Goal: Information Seeking & Learning: Check status

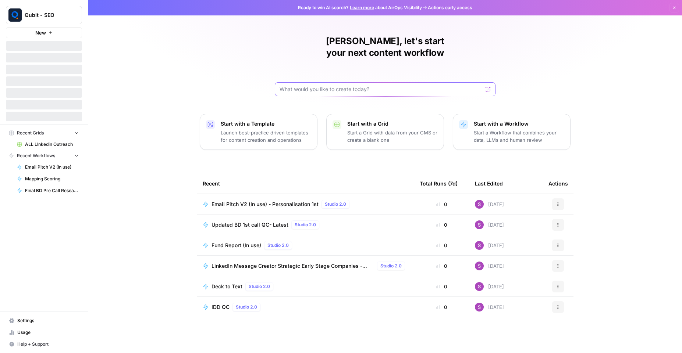
click at [336, 86] on input "text" at bounding box center [380, 89] width 202 height 7
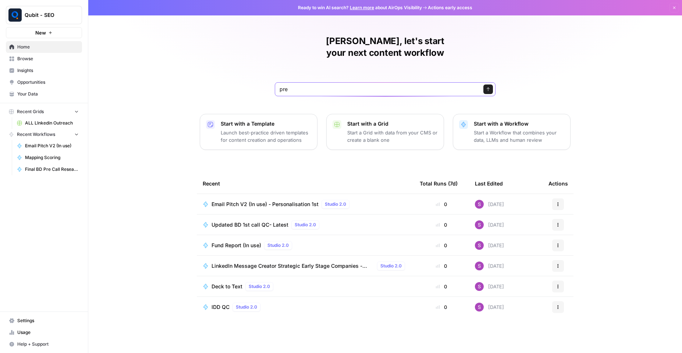
type input "pre"
click at [150, 125] on div "Salman, let's start your next content workflow pre Send Start with a Template L…" at bounding box center [384, 176] width 593 height 353
click at [40, 61] on span "Browse" at bounding box center [47, 59] width 61 height 7
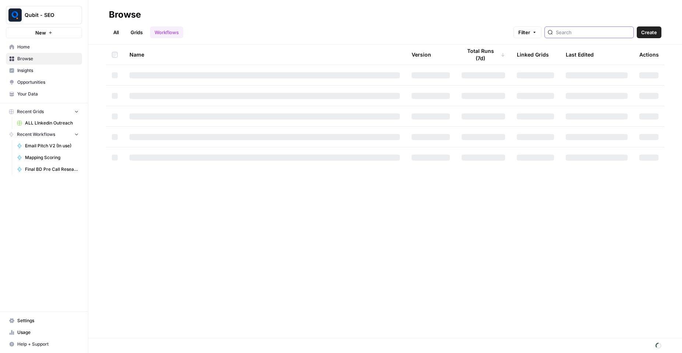
click at [568, 33] on input "search" at bounding box center [592, 32] width 75 height 7
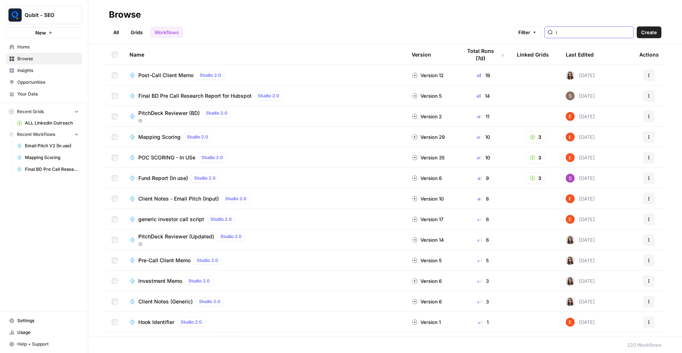
type input "i"
click at [193, 95] on span "Final BD Pre Call Research Report for Hubspot" at bounding box center [194, 95] width 113 height 7
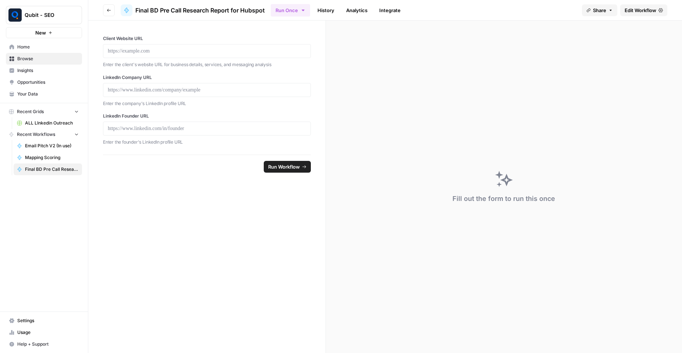
click at [640, 11] on span "Edit Workflow" at bounding box center [640, 10] width 32 height 7
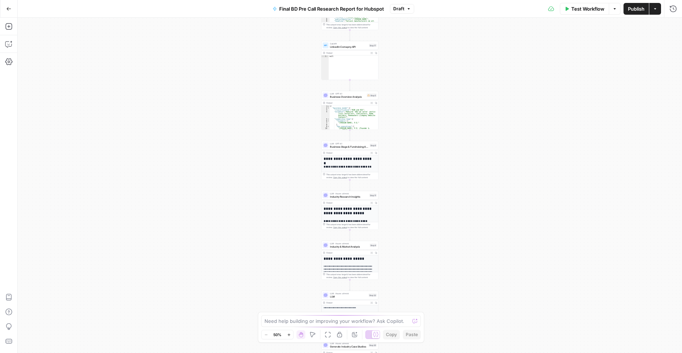
type textarea "*"
click at [327, 106] on span "Toggle code folding, rows 1 through 36" at bounding box center [328, 107] width 2 height 2
click at [287, 321] on textarea at bounding box center [336, 321] width 145 height 7
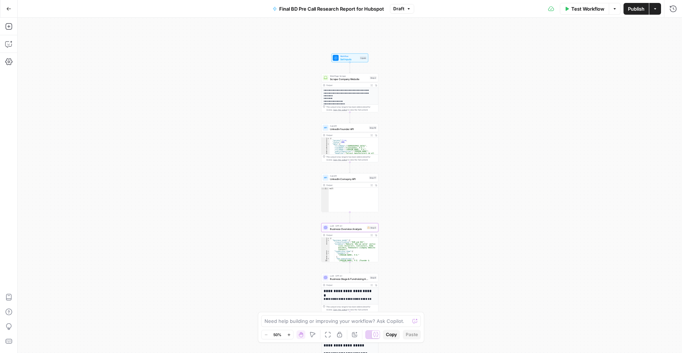
click at [579, 9] on span "Test Workflow" at bounding box center [587, 8] width 33 height 7
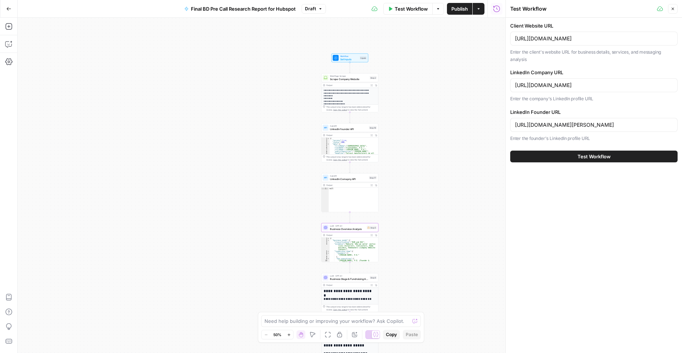
click at [578, 157] on span "Test Workflow" at bounding box center [593, 156] width 33 height 7
click at [576, 158] on button "Test Workflow" at bounding box center [593, 157] width 167 height 12
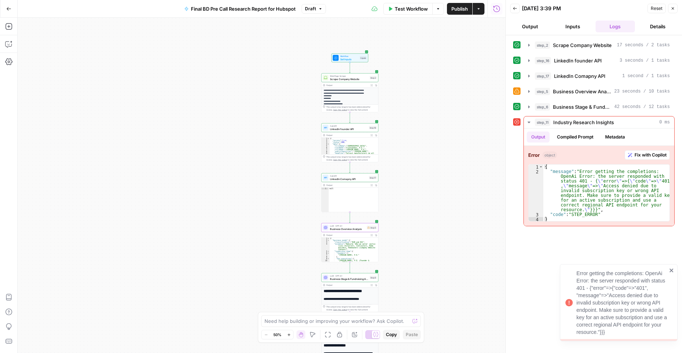
click at [669, 268] on icon "close" at bounding box center [671, 271] width 5 height 6
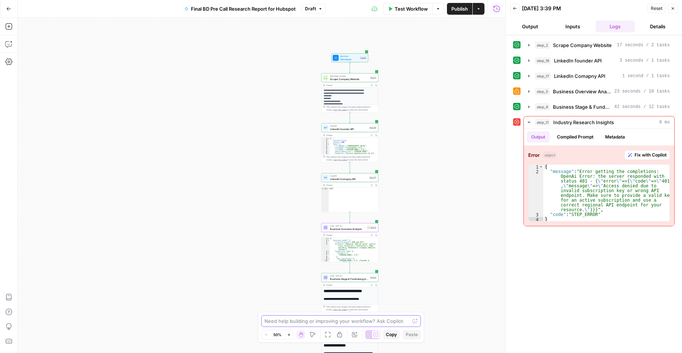
click at [298, 323] on textarea at bounding box center [336, 321] width 145 height 7
type textarea "can you calculate the token consumption for each step"
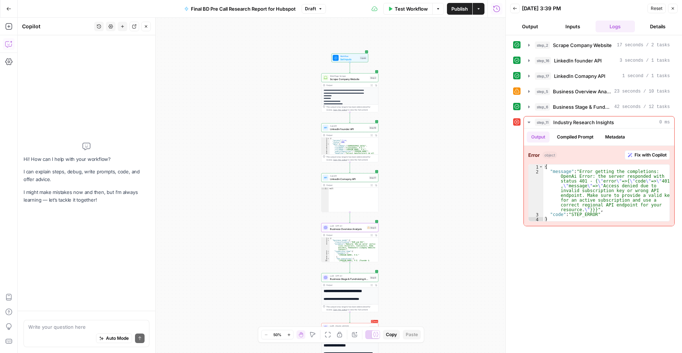
click at [89, 328] on textarea at bounding box center [86, 326] width 116 height 7
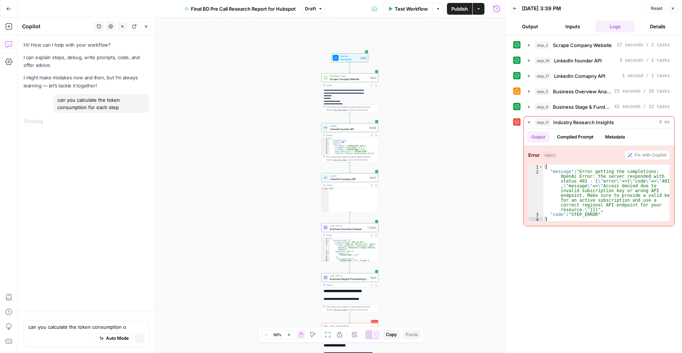
type textarea "can you calculate the token consumption of"
click at [663, 29] on button "Details" at bounding box center [657, 27] width 40 height 12
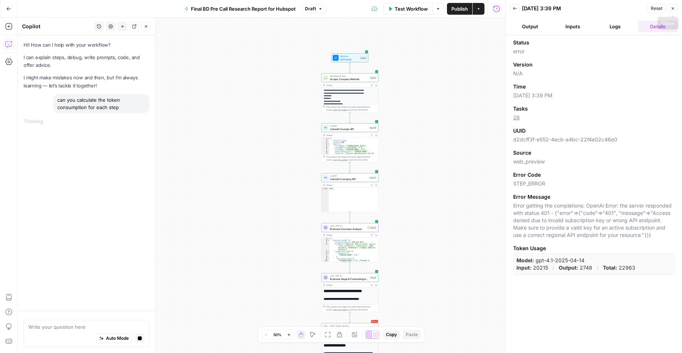
click at [676, 8] on button "Close" at bounding box center [673, 9] width 10 height 10
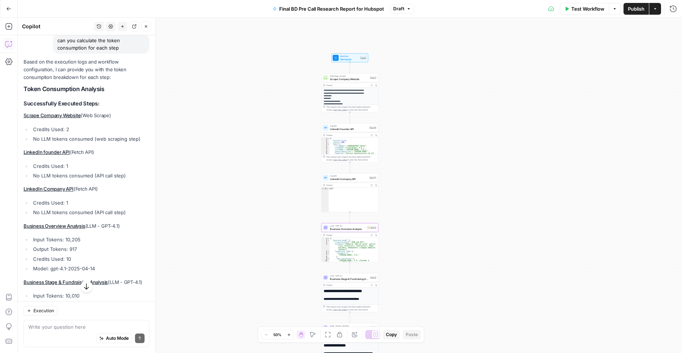
scroll to position [82, 0]
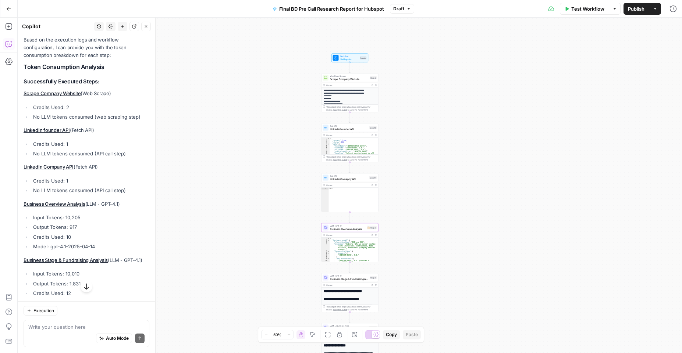
drag, startPoint x: 67, startPoint y: 218, endPoint x: 82, endPoint y: 219, distance: 15.4
click at [82, 219] on li "Input Tokens: 10,205" at bounding box center [90, 217] width 118 height 7
copy li "10,205"
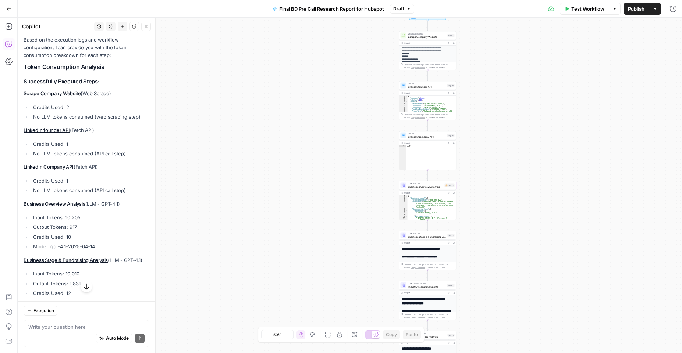
drag, startPoint x: 69, startPoint y: 227, endPoint x: 85, endPoint y: 225, distance: 15.2
click at [85, 225] on li "Output Tokens: 917" at bounding box center [90, 226] width 118 height 7
copy li "917"
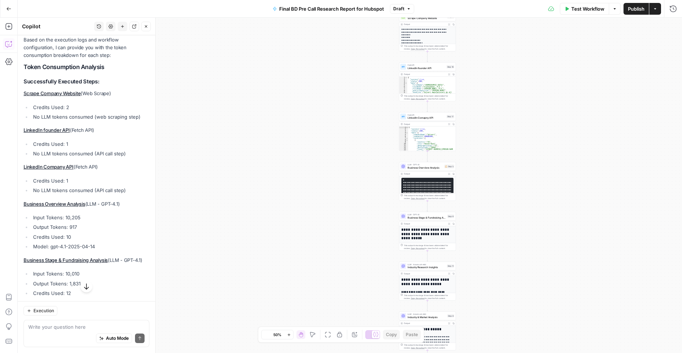
scroll to position [148, 0]
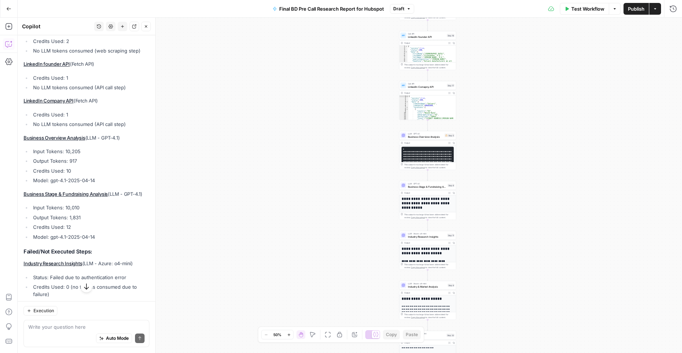
drag, startPoint x: 64, startPoint y: 215, endPoint x: 89, endPoint y: 215, distance: 25.0
click at [89, 211] on li "Input Tokens: 10,010" at bounding box center [90, 207] width 118 height 7
copy li "10,010"
click at [72, 221] on li "Output Tokens: 1,831" at bounding box center [90, 217] width 118 height 7
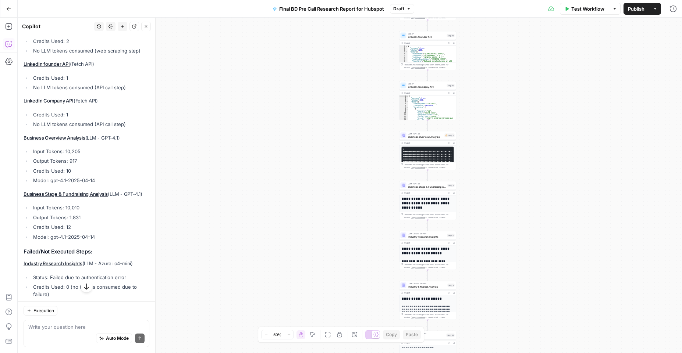
click at [72, 221] on li "Output Tokens: 1,831" at bounding box center [90, 217] width 118 height 7
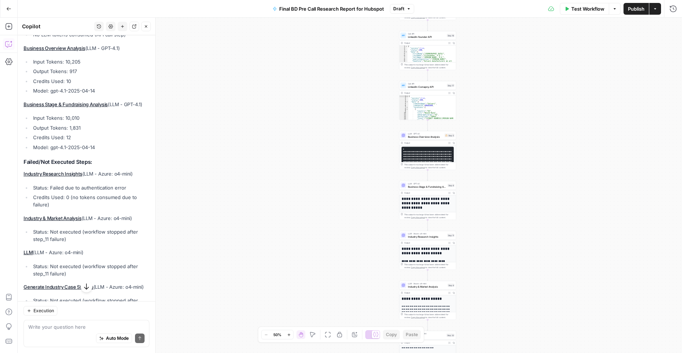
scroll to position [280, 0]
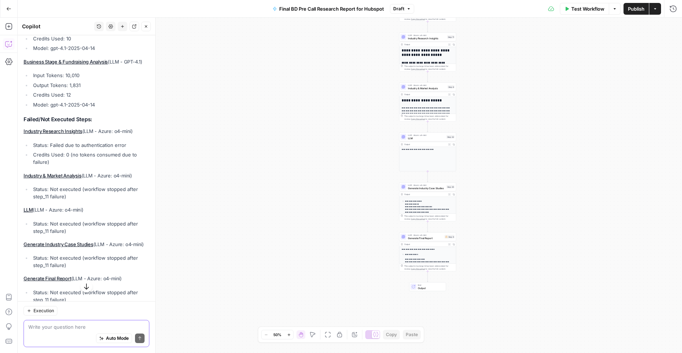
click at [64, 325] on textarea at bounding box center [86, 326] width 116 height 7
type textarea "is t possible to get from previous run for those steps"
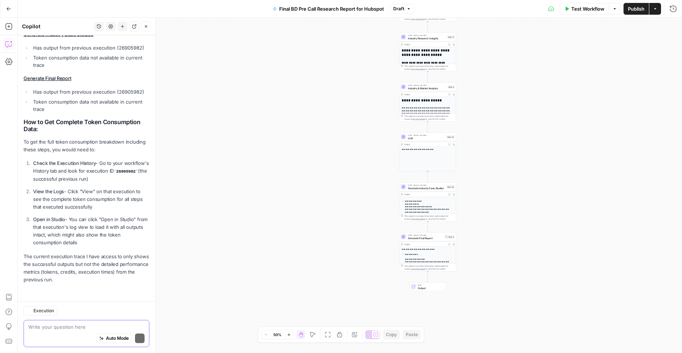
scroll to position [844, 0]
click at [204, 174] on div "**********" at bounding box center [350, 186] width 664 height 336
click at [147, 24] on icon "button" at bounding box center [146, 26] width 4 height 4
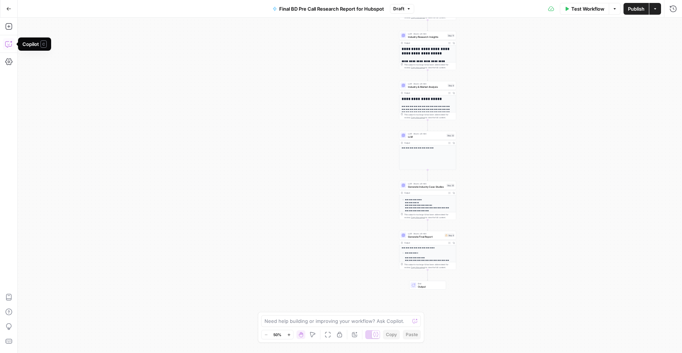
click at [8, 42] on icon "button" at bounding box center [8, 43] width 7 height 7
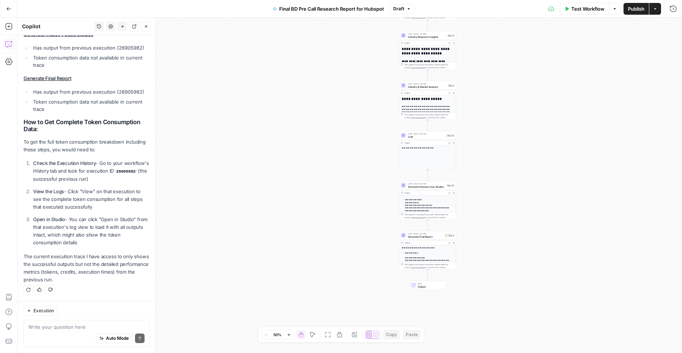
click at [613, 9] on icon "button" at bounding box center [614, 9] width 4 height 4
click at [592, 40] on button "View Last Test" at bounding box center [590, 36] width 49 height 10
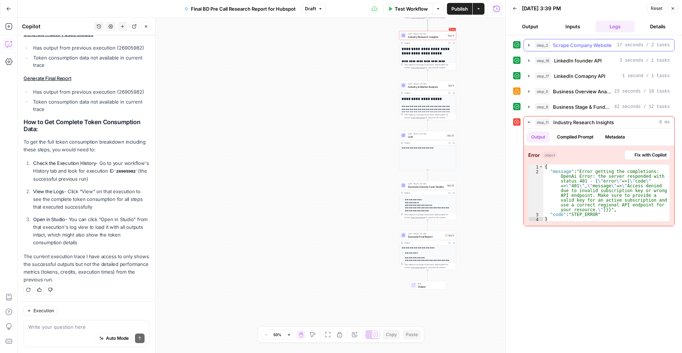
scroll to position [844, 0]
click at [669, 7] on button "Close" at bounding box center [673, 9] width 10 height 10
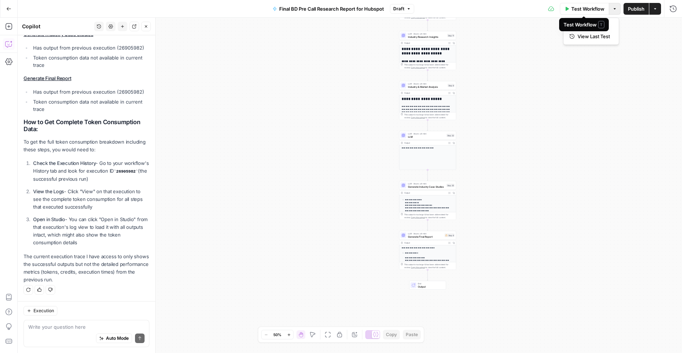
click at [612, 8] on span "Options" at bounding box center [612, 8] width 0 height 0
click at [593, 41] on button "View Last Test" at bounding box center [590, 36] width 49 height 10
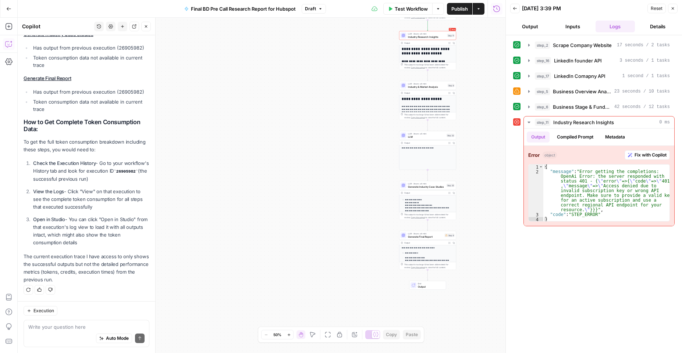
click at [675, 7] on button "Close" at bounding box center [673, 9] width 10 height 10
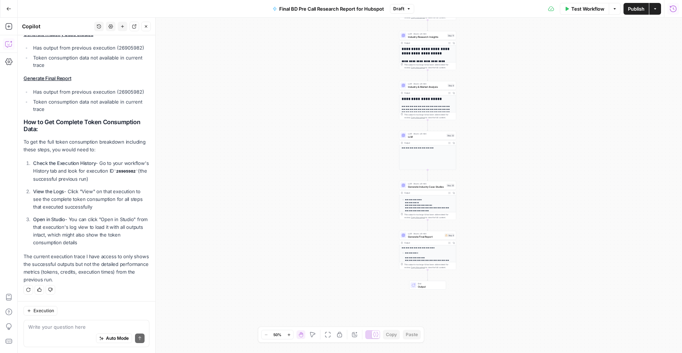
click at [76, 335] on div "Auto Mode Send" at bounding box center [86, 339] width 116 height 16
type textarea "where can i find the hostory tab"
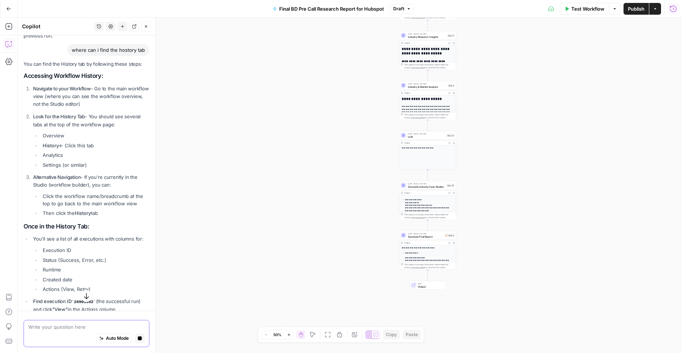
scroll to position [1001, 0]
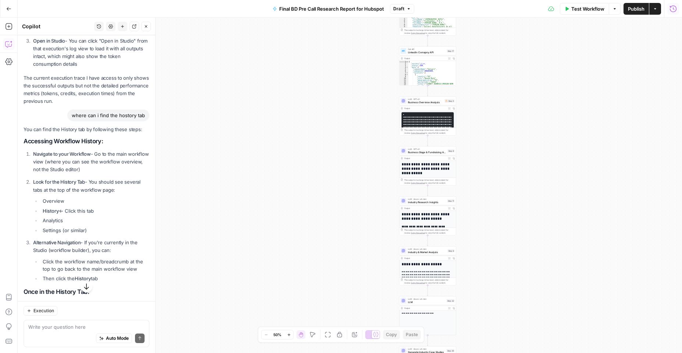
click at [8, 11] on button "Go Back" at bounding box center [8, 8] width 13 height 13
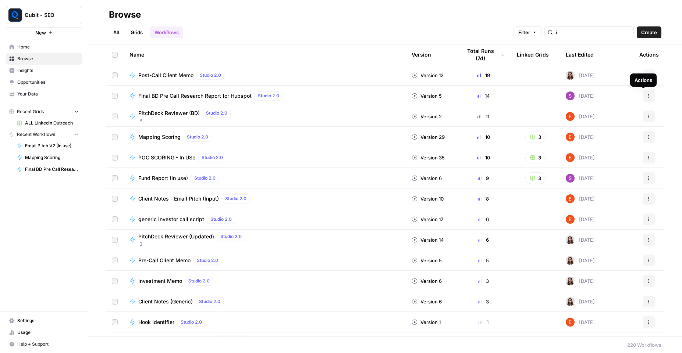
click at [643, 99] on button "Actions" at bounding box center [649, 96] width 12 height 12
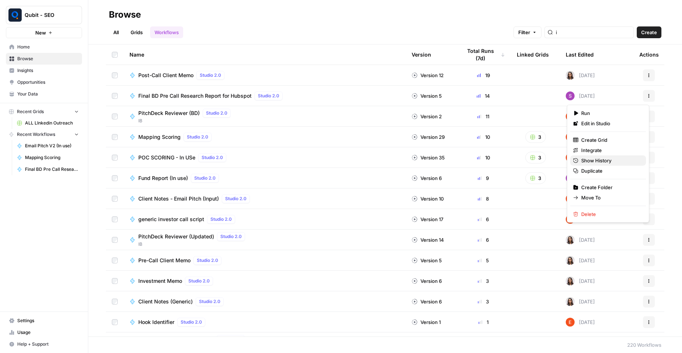
click at [616, 162] on span "Show History" at bounding box center [610, 160] width 59 height 7
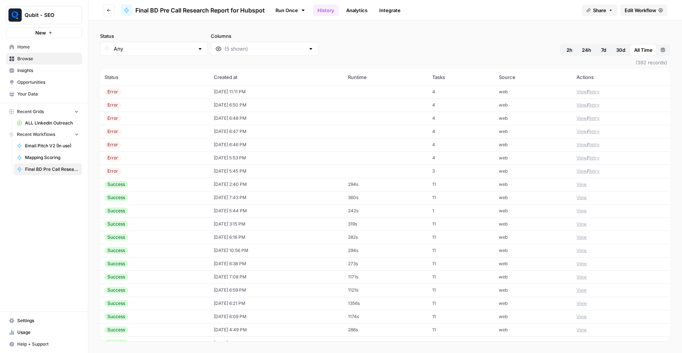
click at [122, 189] on td "Success" at bounding box center [154, 184] width 109 height 13
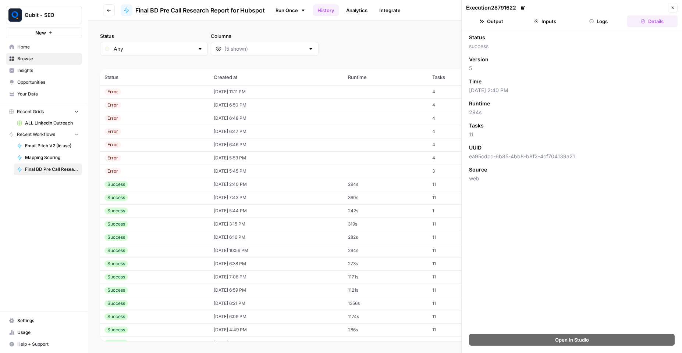
click at [587, 23] on button "Logs" at bounding box center [598, 21] width 51 height 12
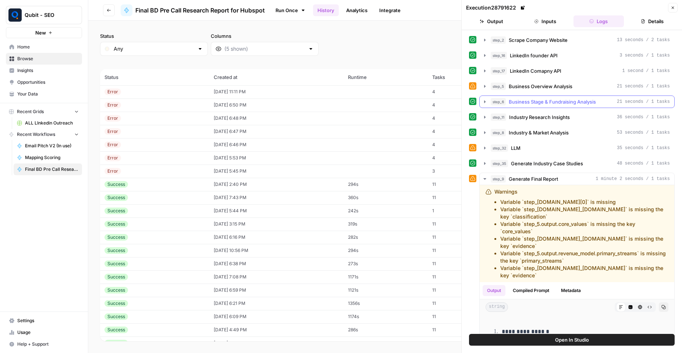
click at [484, 101] on icon "button" at bounding box center [484, 101] width 1 height 3
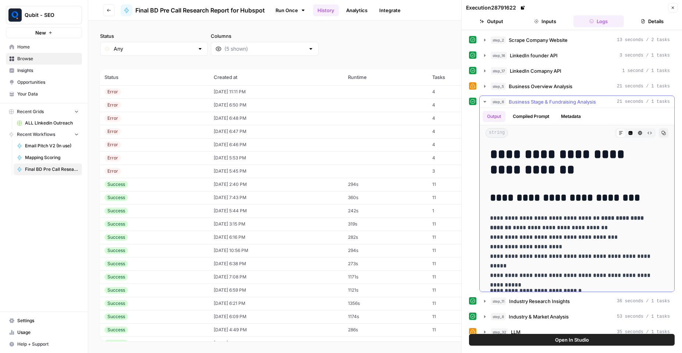
click at [485, 100] on icon "button" at bounding box center [485, 102] width 6 height 6
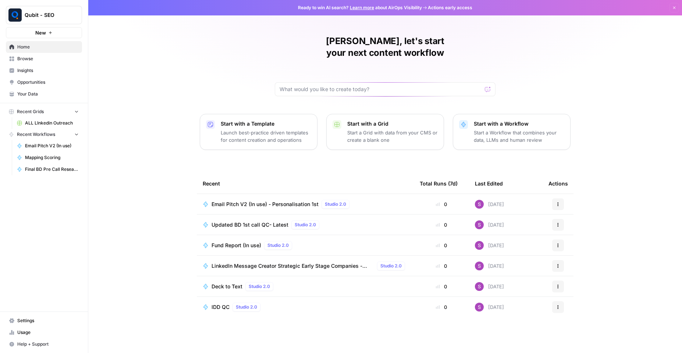
click at [41, 60] on span "Browse" at bounding box center [47, 59] width 61 height 7
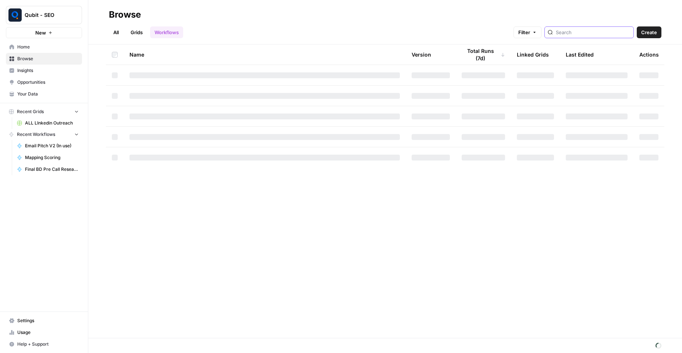
click at [570, 32] on input "search" at bounding box center [592, 32] width 75 height 7
type input "Final BD Pre Call Research Report for Hubspot"
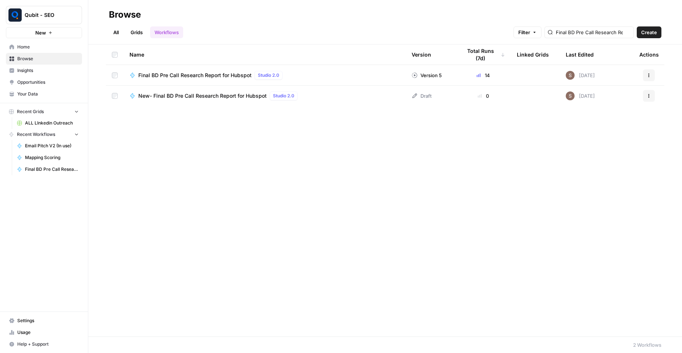
click at [161, 79] on div "Final BD Pre Call Research Report for Hubspot Studio 2.0" at bounding box center [211, 75] width 147 height 9
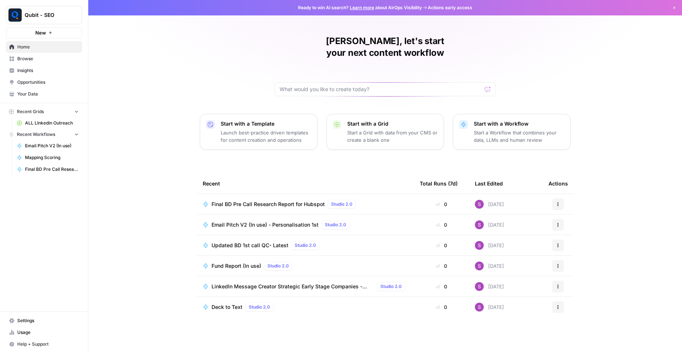
click at [28, 56] on span "Browse" at bounding box center [47, 59] width 61 height 7
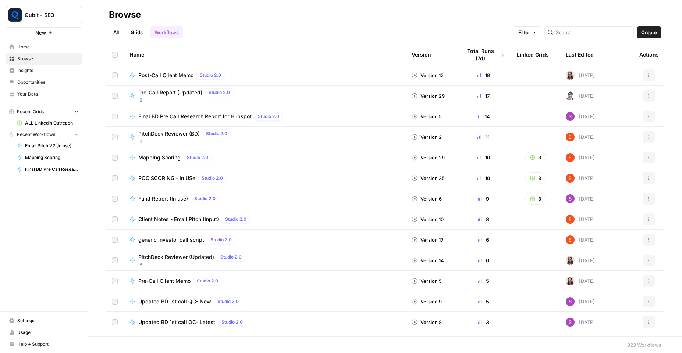
click at [35, 326] on link "Settings" at bounding box center [44, 321] width 76 height 12
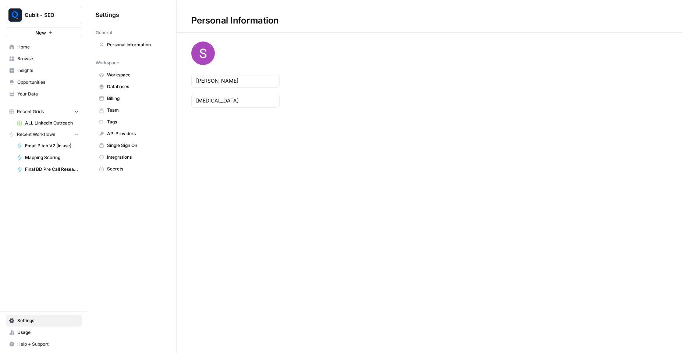
click at [50, 336] on link "Usage" at bounding box center [44, 333] width 76 height 12
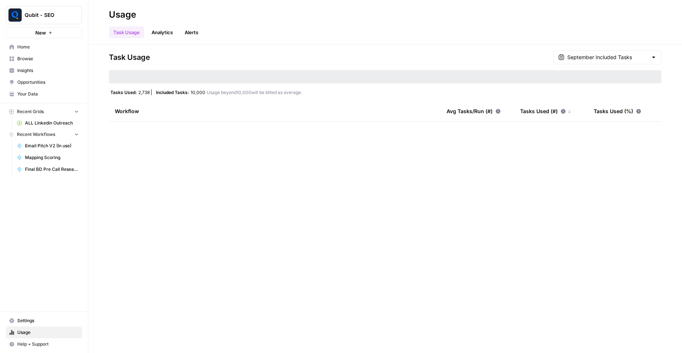
type input "September Included Tasks"
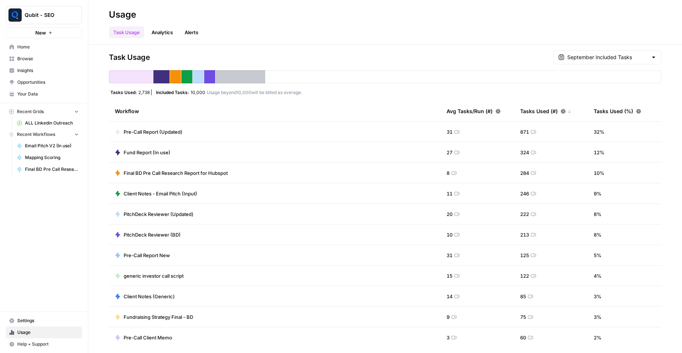
click at [153, 174] on span "Final BD Pre Call Research Report for Hubspot" at bounding box center [176, 172] width 104 height 7
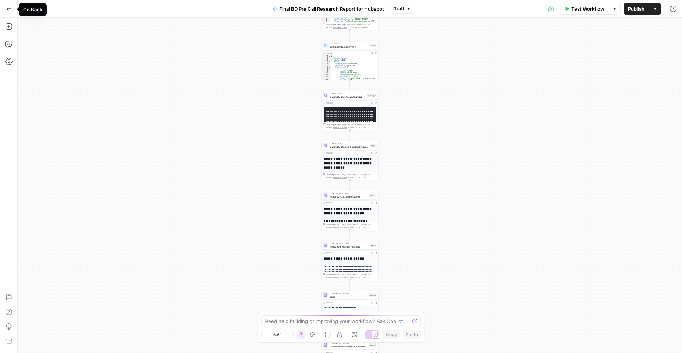
click at [11, 9] on icon "button" at bounding box center [8, 8] width 5 height 5
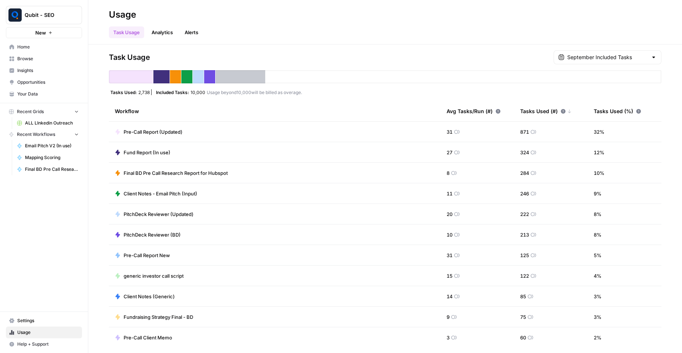
click at [165, 30] on link "Analytics" at bounding box center [162, 32] width 30 height 12
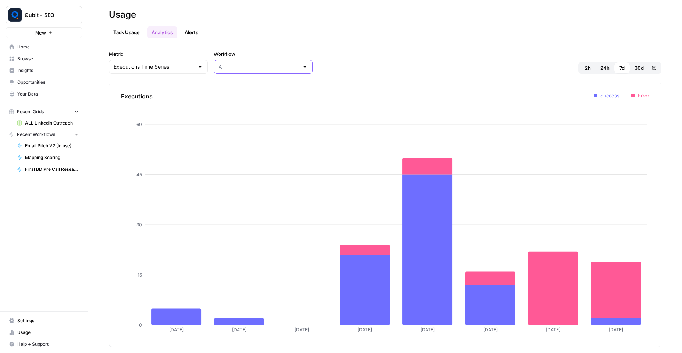
click at [221, 67] on input "Workflow" at bounding box center [258, 66] width 81 height 7
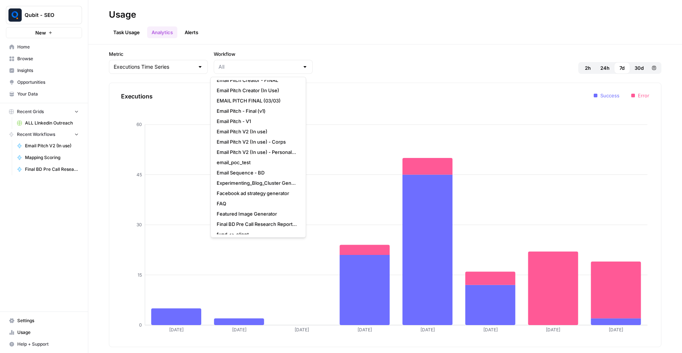
scroll to position [1522, 0]
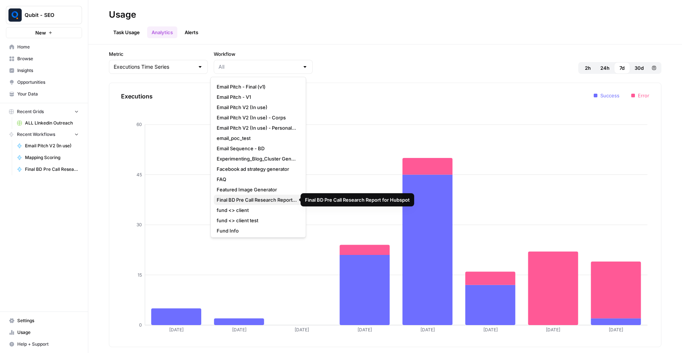
click at [263, 197] on span "Final BD Pre Call Research Report for Hubspot" at bounding box center [257, 199] width 80 height 7
type input "Final BD Pre Call Research Report for Hubspot"
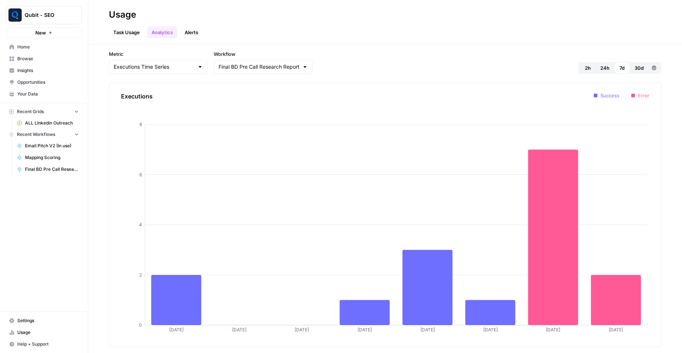
click at [605, 69] on span "24h" at bounding box center [604, 67] width 9 height 7
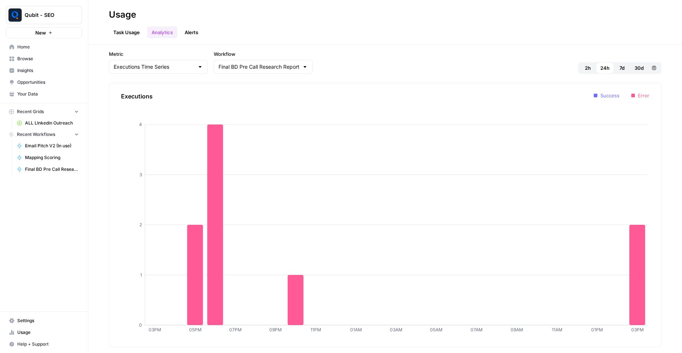
click at [30, 61] on span "Browse" at bounding box center [47, 59] width 61 height 7
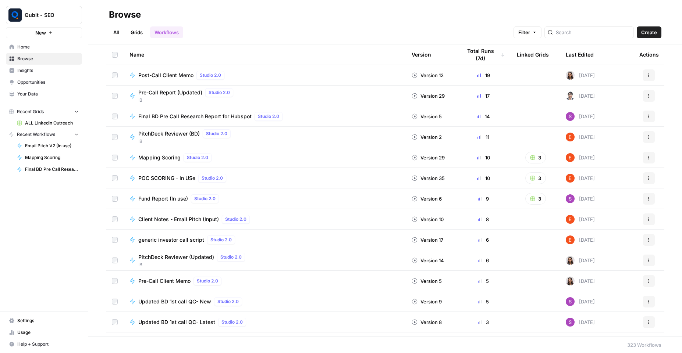
click at [645, 115] on button "Actions" at bounding box center [649, 117] width 12 height 12
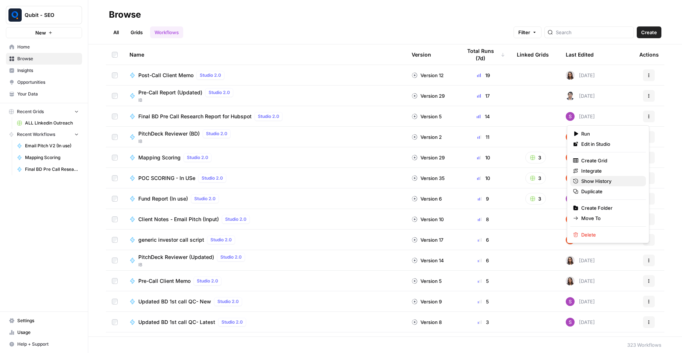
click at [603, 180] on span "Show History" at bounding box center [610, 181] width 59 height 7
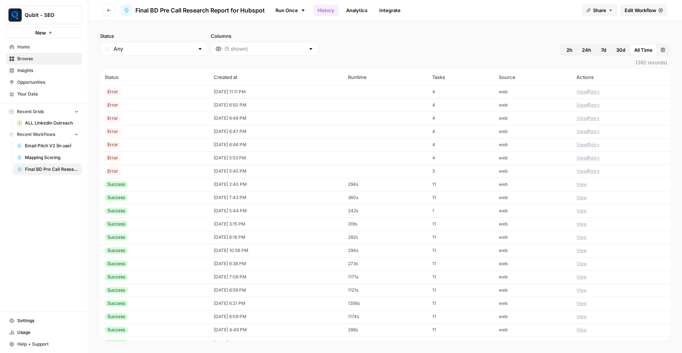
click at [141, 186] on div "Success" at bounding box center [154, 184] width 100 height 7
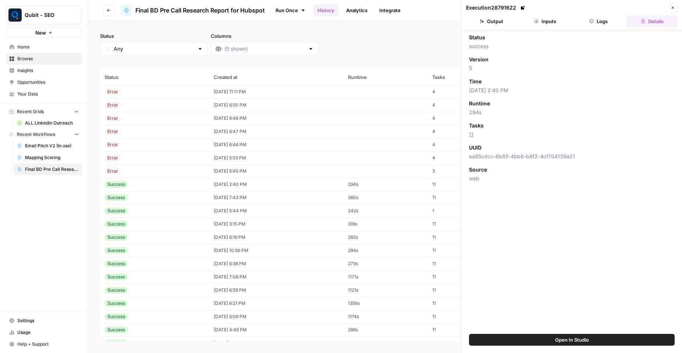
click at [598, 22] on button "Logs" at bounding box center [598, 21] width 51 height 12
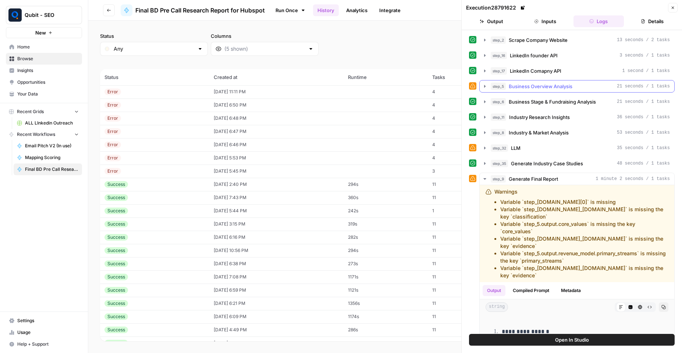
click at [489, 87] on button "step_5 Business Overview Analysis 21 seconds / 1 tasks" at bounding box center [576, 87] width 194 height 12
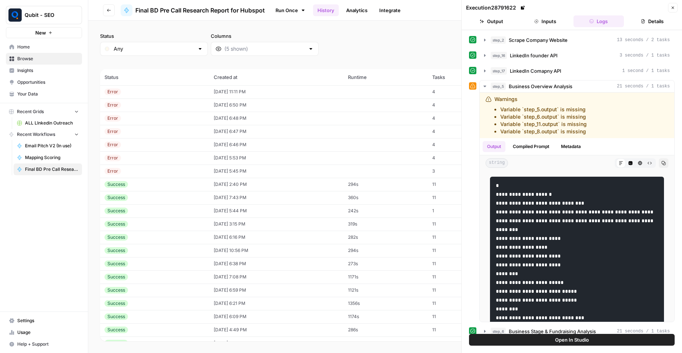
click at [128, 197] on div "Success" at bounding box center [154, 197] width 100 height 7
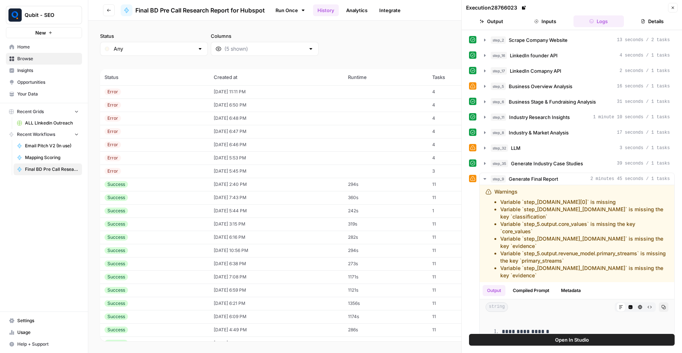
click at [128, 210] on div "Success" at bounding box center [154, 211] width 100 height 7
click at [136, 235] on div "Success" at bounding box center [154, 237] width 100 height 7
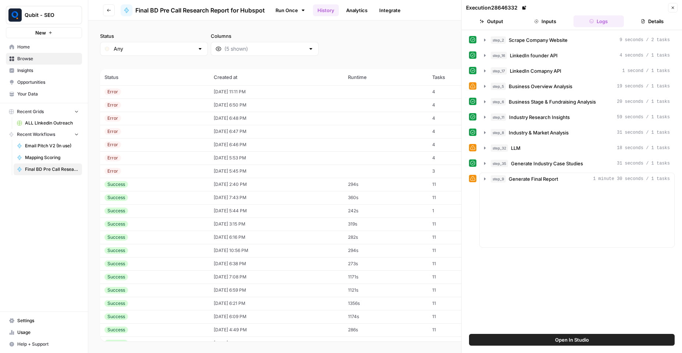
click at [149, 231] on td "Success" at bounding box center [154, 237] width 109 height 13
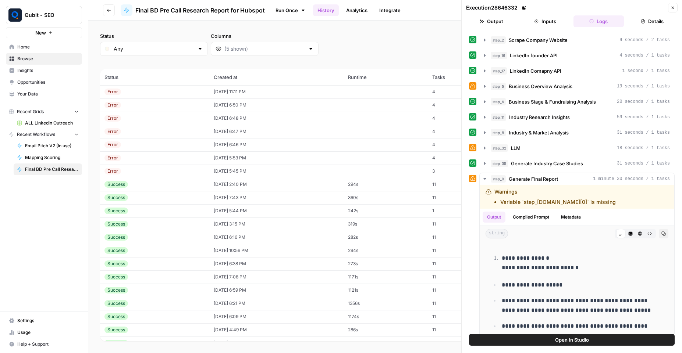
click at [153, 253] on div "Success" at bounding box center [154, 250] width 100 height 7
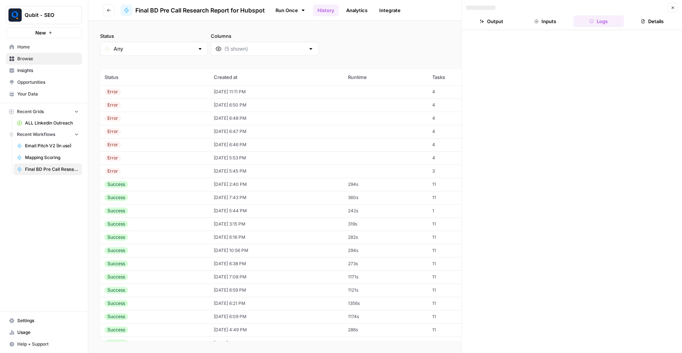
click at [140, 189] on td "Success" at bounding box center [154, 184] width 109 height 13
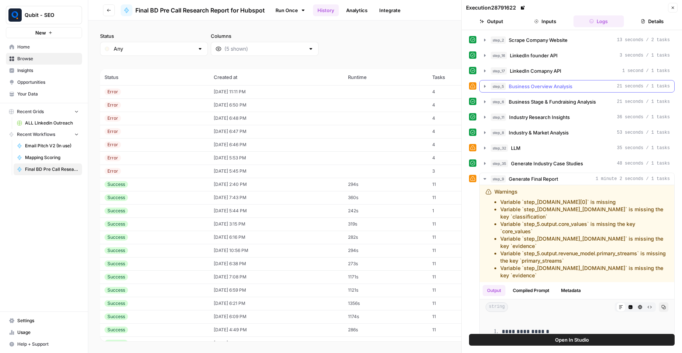
click at [510, 81] on button "step_5 Business Overview Analysis 21 seconds / 1 tasks" at bounding box center [576, 87] width 194 height 12
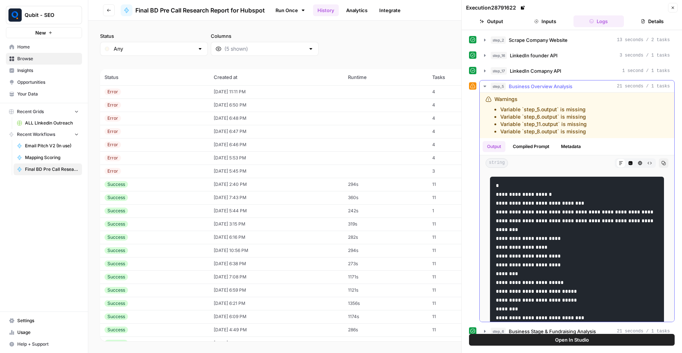
click at [566, 146] on button "Metadata" at bounding box center [570, 146] width 29 height 11
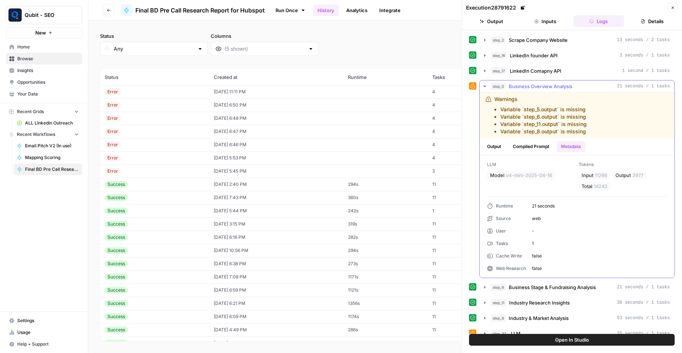
click at [596, 176] on span "11266" at bounding box center [600, 175] width 12 height 7
copy span "11266"
click at [635, 172] on span "2977" at bounding box center [637, 175] width 11 height 7
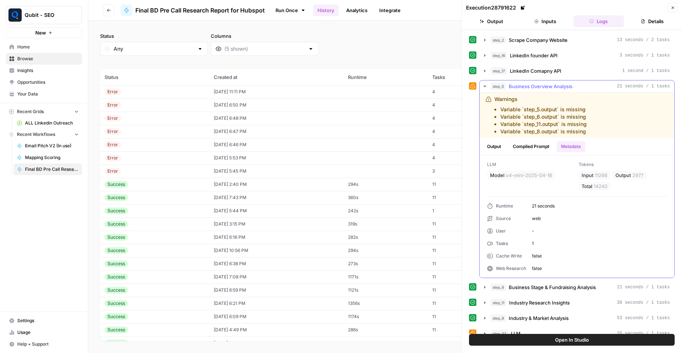
copy span "2977"
click at [484, 287] on icon "button" at bounding box center [484, 287] width 1 height 3
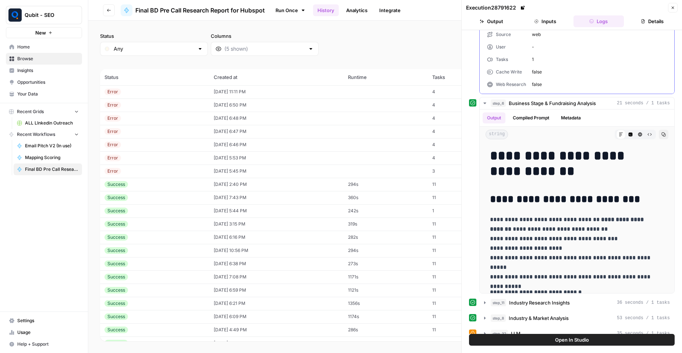
scroll to position [199, 0]
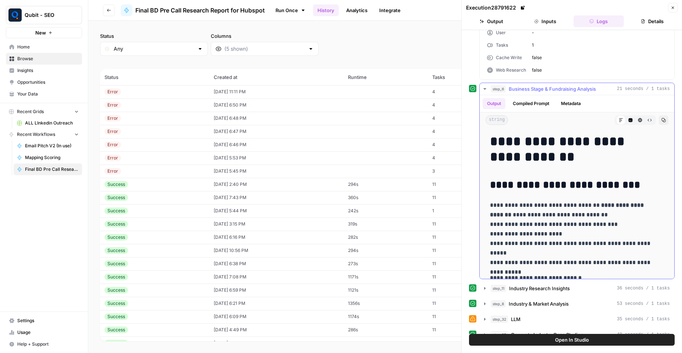
click at [571, 106] on button "Metadata" at bounding box center [570, 103] width 29 height 11
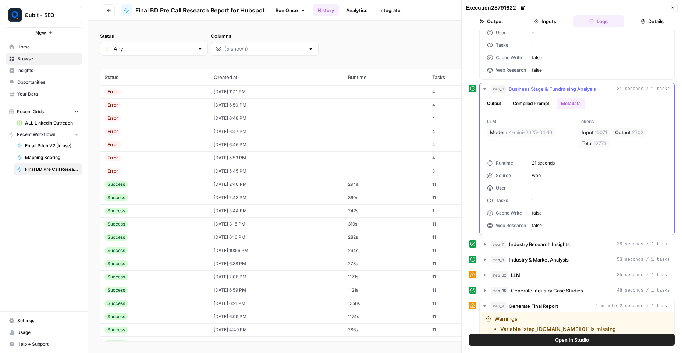
click at [596, 130] on span "10071" at bounding box center [600, 132] width 12 height 7
copy span "10071"
click at [635, 132] on span "2702" at bounding box center [637, 132] width 11 height 7
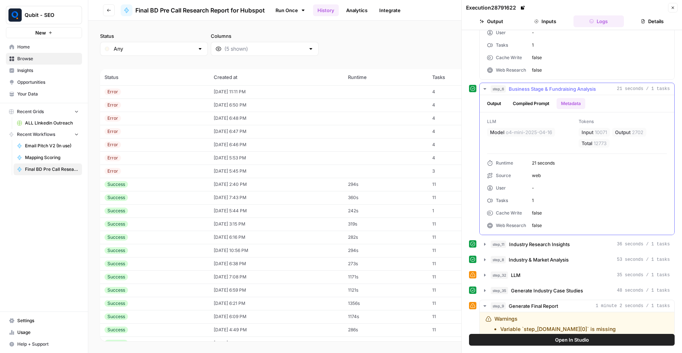
copy span "2702"
click at [503, 244] on span "step_11" at bounding box center [497, 244] width 15 height 7
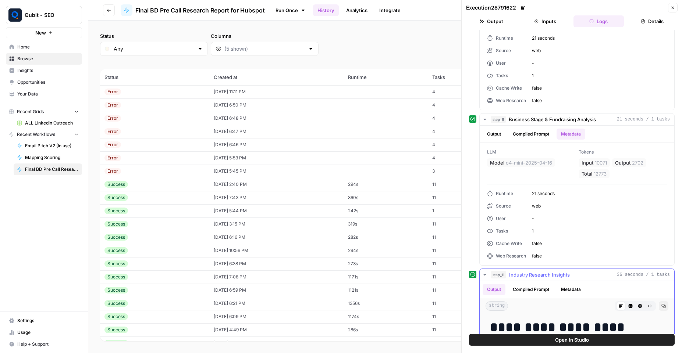
scroll to position [132, 0]
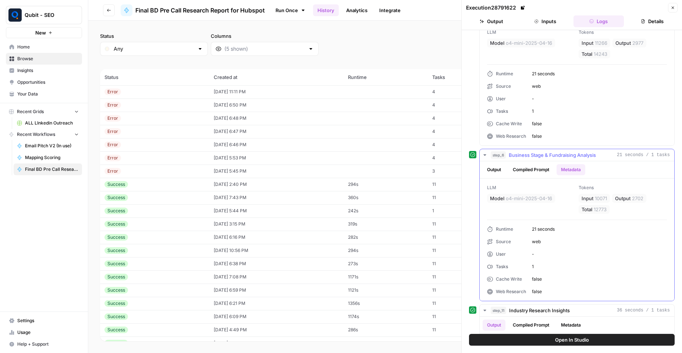
click at [486, 152] on icon "button" at bounding box center [485, 155] width 6 height 6
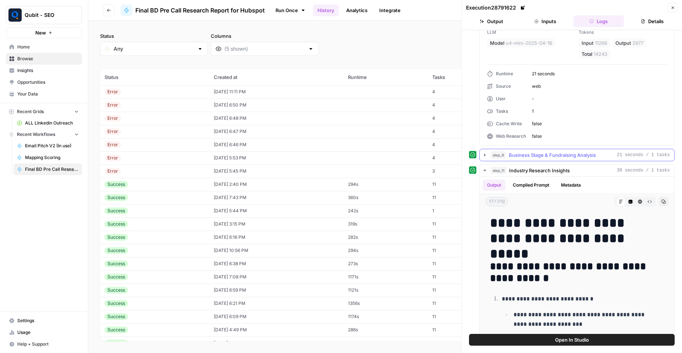
scroll to position [0, 0]
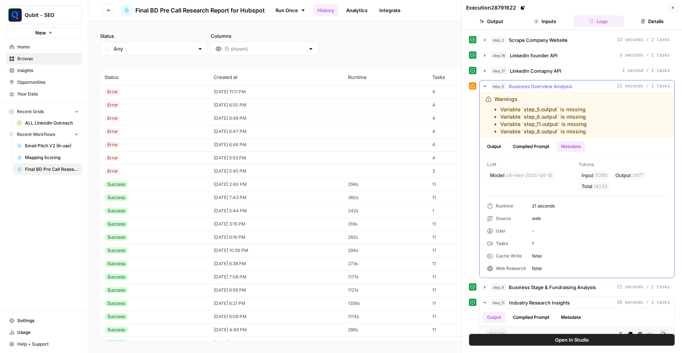
click at [485, 84] on icon "button" at bounding box center [485, 86] width 6 height 6
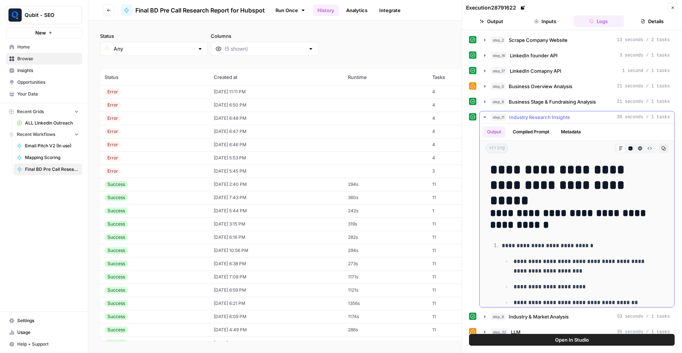
click at [571, 135] on button "Metadata" at bounding box center [570, 131] width 29 height 11
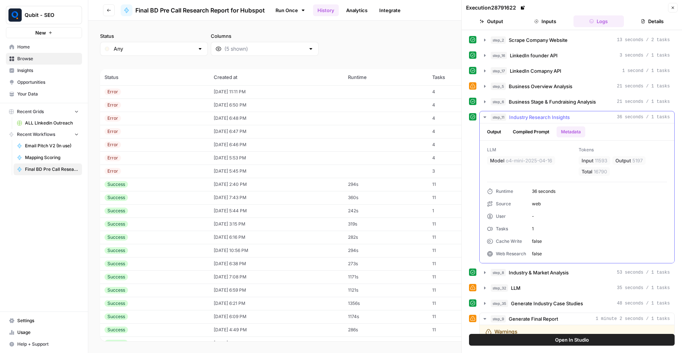
click at [597, 162] on span "11593" at bounding box center [600, 160] width 12 height 7
copy span "11593"
click at [634, 158] on span "5197" at bounding box center [637, 160] width 10 height 7
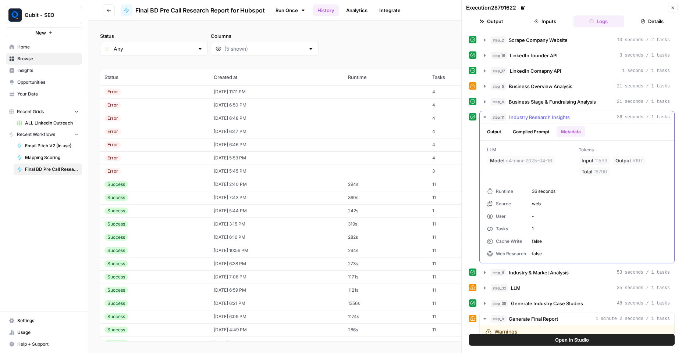
copy span "5197"
click at [482, 118] on icon "button" at bounding box center [485, 117] width 6 height 6
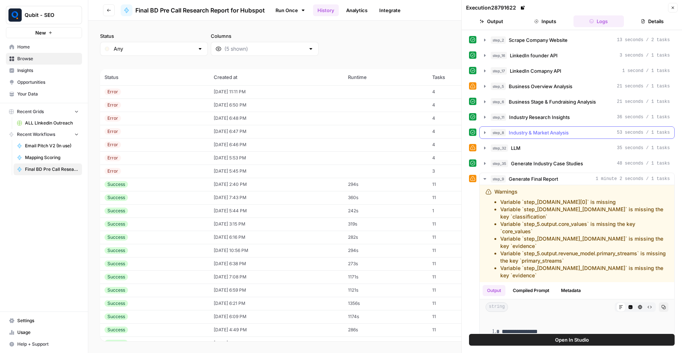
click at [485, 134] on icon "button" at bounding box center [485, 133] width 6 height 6
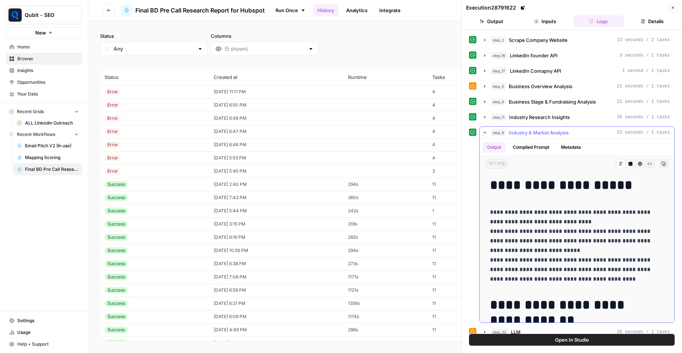
click at [567, 148] on button "Metadata" at bounding box center [570, 147] width 29 height 11
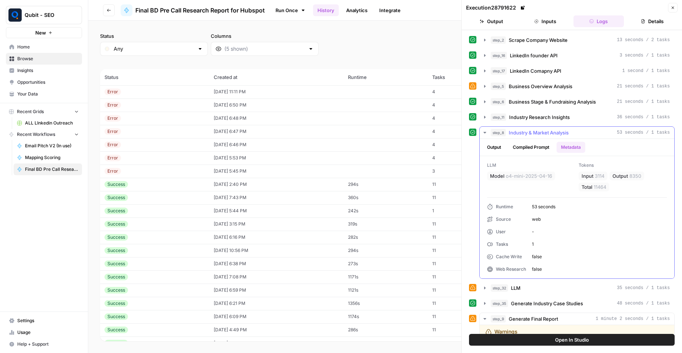
click at [594, 174] on span "3114" at bounding box center [599, 175] width 10 height 7
copy span "3114"
click at [629, 177] on span "8350" at bounding box center [635, 175] width 12 height 7
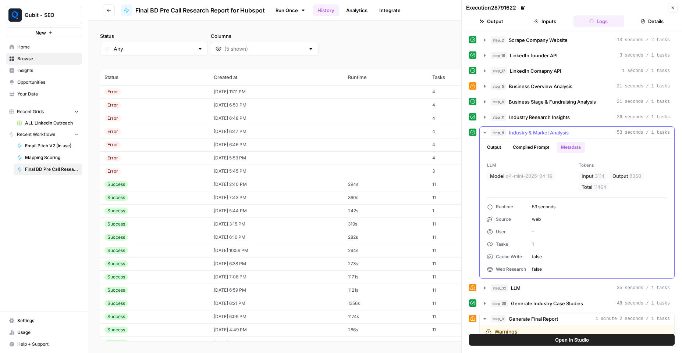
copy span "8350"
click at [483, 133] on icon "button" at bounding box center [485, 133] width 6 height 6
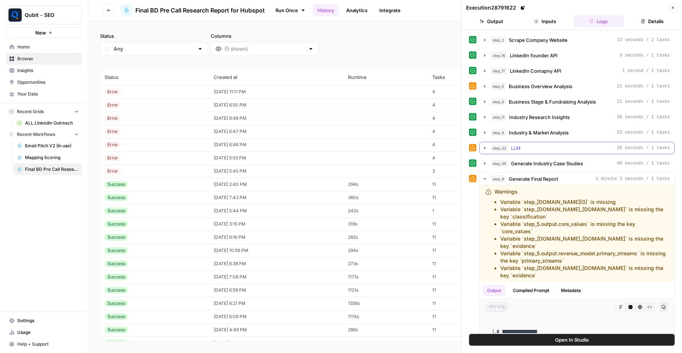
click at [486, 150] on icon "button" at bounding box center [485, 148] width 6 height 6
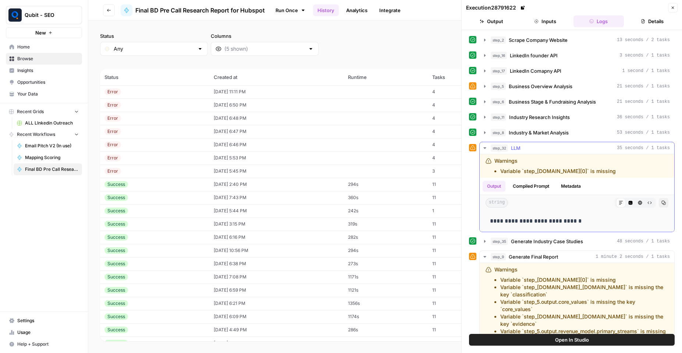
click at [574, 187] on button "Metadata" at bounding box center [570, 186] width 29 height 11
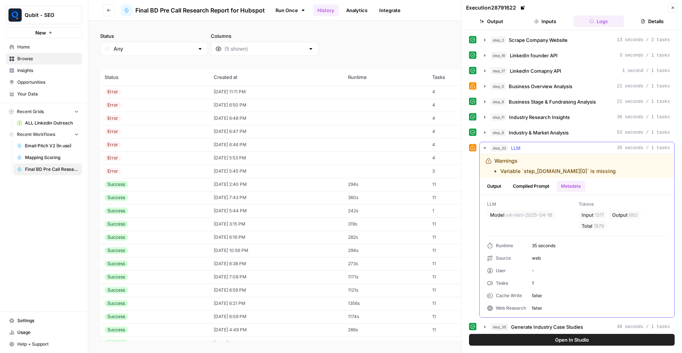
click at [594, 213] on span "1317" at bounding box center [598, 214] width 9 height 7
copy span "1317"
click at [629, 212] on span "662" at bounding box center [633, 214] width 9 height 7
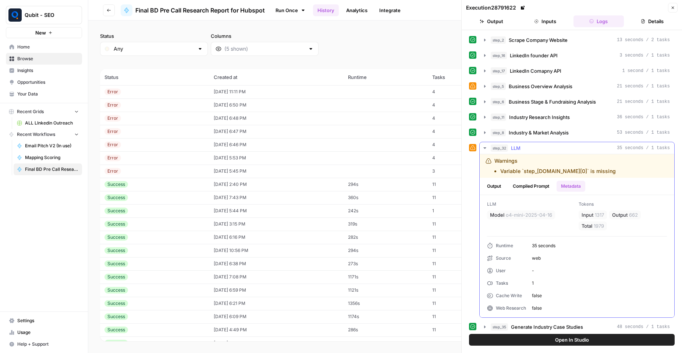
copy span "662"
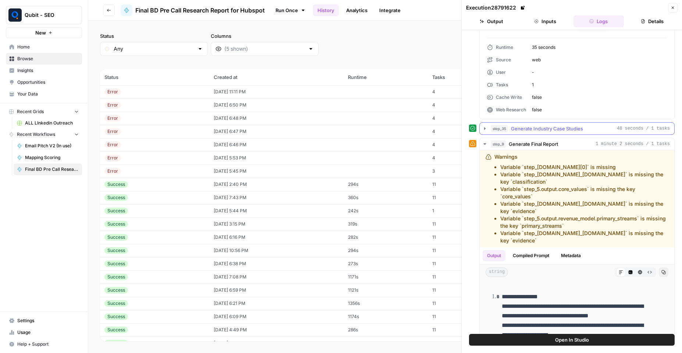
click at [488, 128] on button "step_35 Generate Industry Case Studies 48 seconds / 1 tasks" at bounding box center [576, 129] width 194 height 12
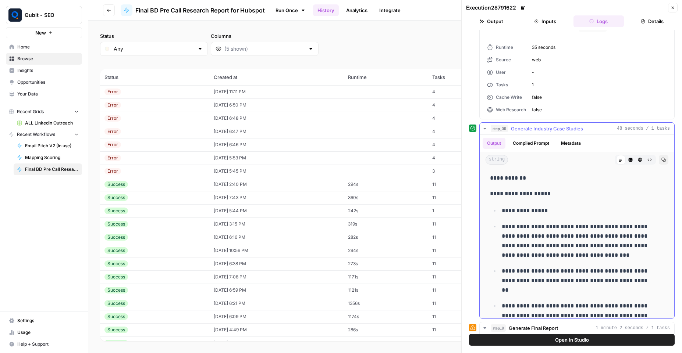
click at [571, 147] on button "Metadata" at bounding box center [570, 143] width 29 height 11
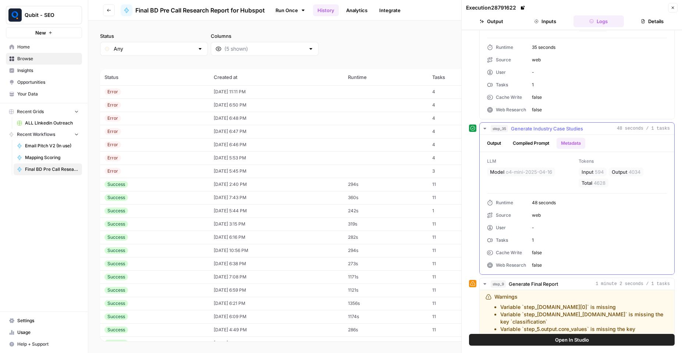
click at [594, 173] on span "594" at bounding box center [598, 171] width 9 height 7
click at [628, 175] on span "4034" at bounding box center [634, 171] width 12 height 7
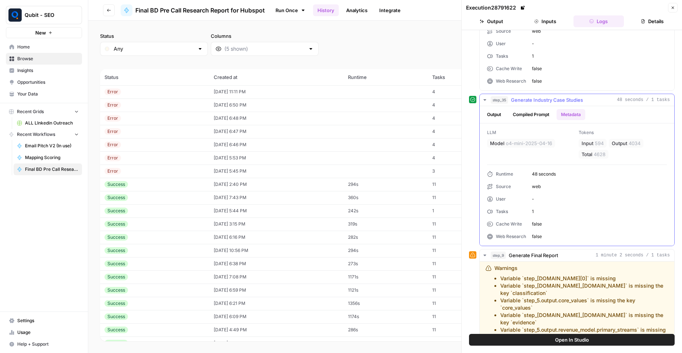
scroll to position [331, 0]
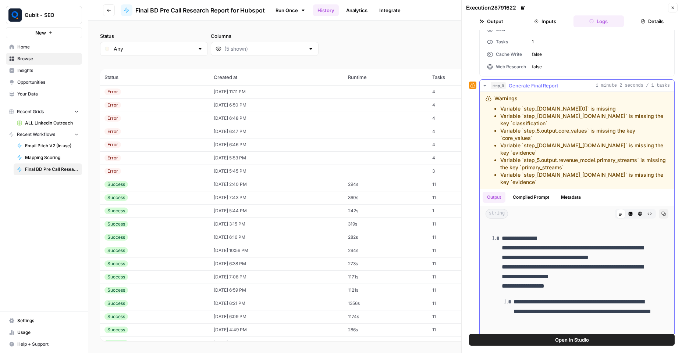
click at [583, 199] on button "Metadata" at bounding box center [570, 197] width 29 height 11
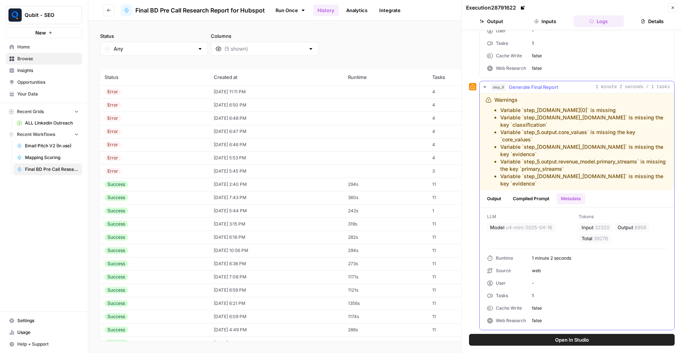
scroll to position [396, 0]
click at [597, 226] on span "32320" at bounding box center [601, 227] width 15 height 7
click at [639, 225] on span "6956" at bounding box center [640, 227] width 12 height 7
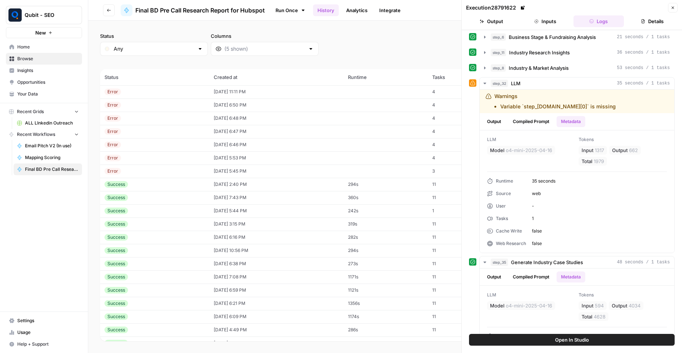
scroll to position [0, 0]
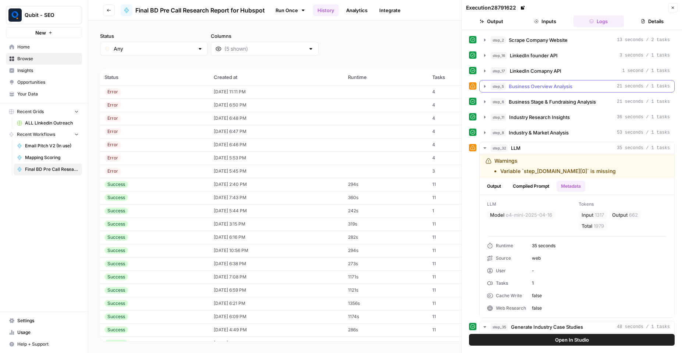
click at [526, 86] on span "Business Overview Analysis" at bounding box center [540, 86] width 64 height 7
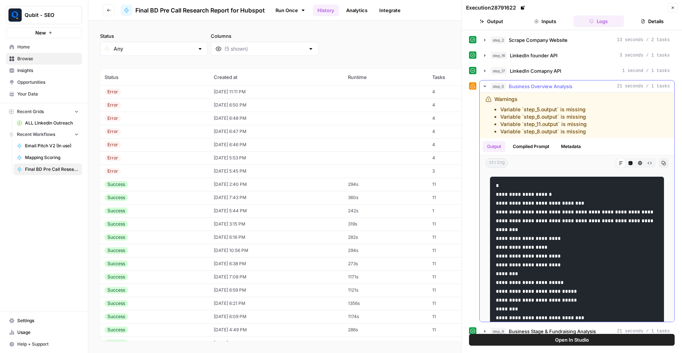
click at [570, 147] on button "Metadata" at bounding box center [570, 146] width 29 height 11
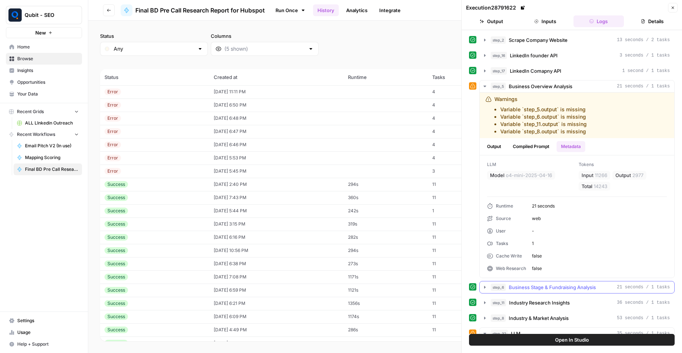
click at [548, 293] on button "step_6 Business Stage & Fundraising Analysis 21 seconds / 1 tasks" at bounding box center [576, 288] width 194 height 12
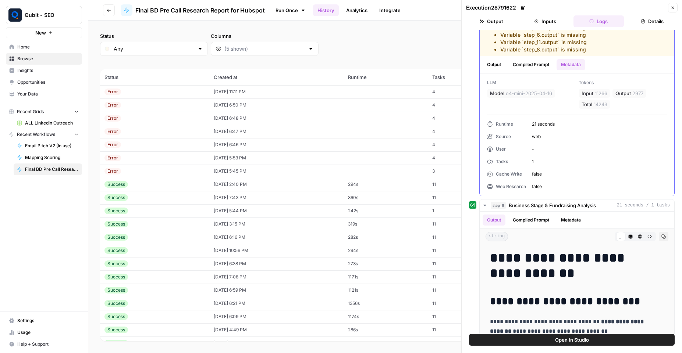
scroll to position [132, 0]
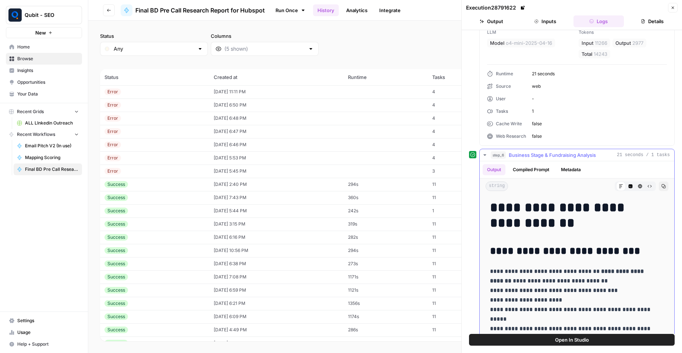
click at [577, 168] on button "Metadata" at bounding box center [570, 169] width 29 height 11
